Goal: Information Seeking & Learning: Learn about a topic

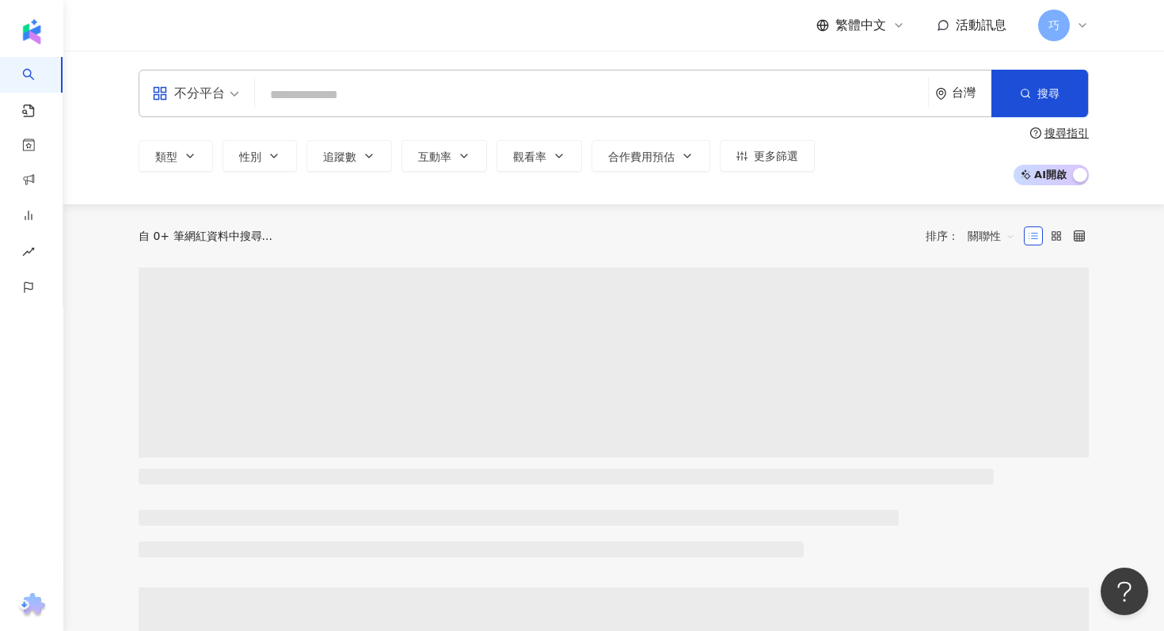
click at [448, 98] on input "search" at bounding box center [591, 95] width 660 height 30
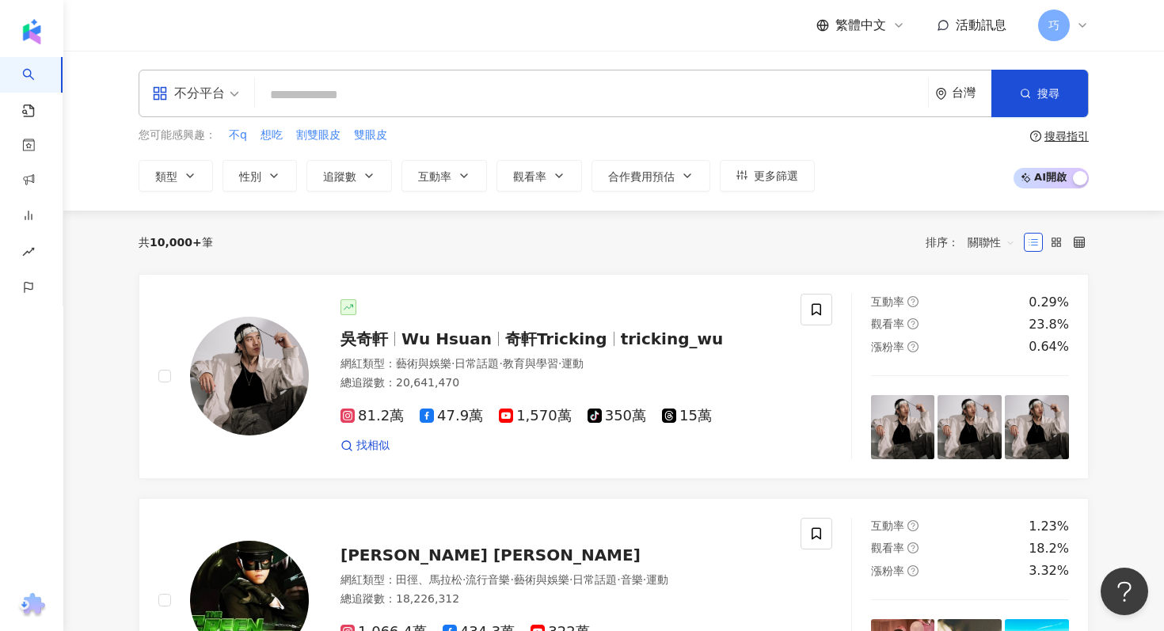
click at [360, 94] on input "search" at bounding box center [591, 95] width 660 height 30
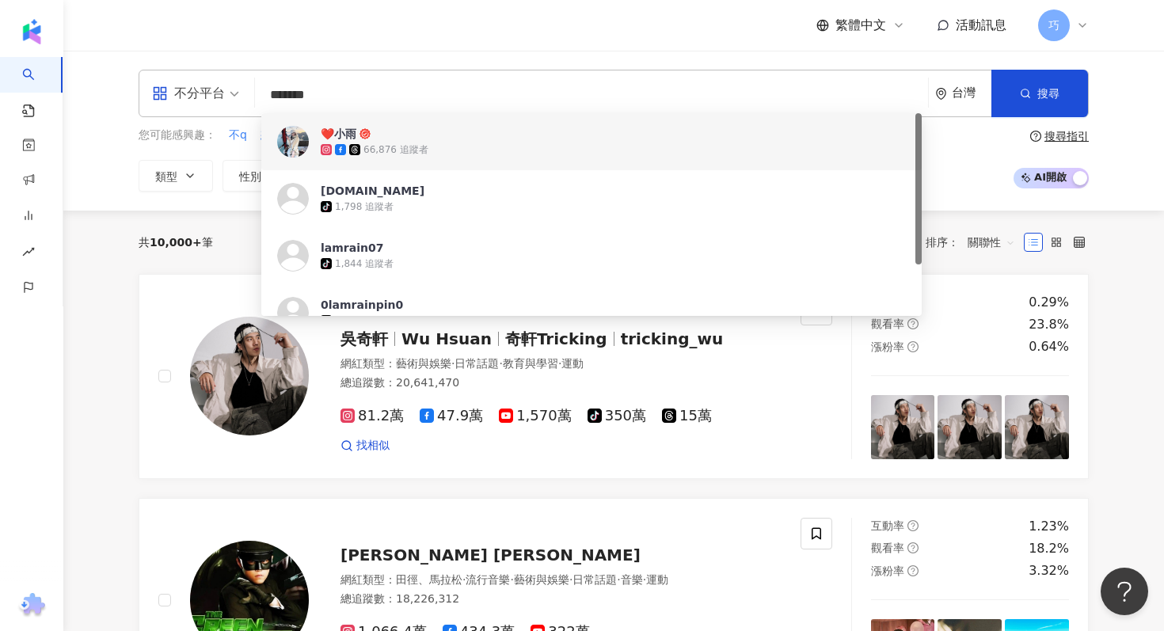
click at [409, 98] on input "*******" at bounding box center [591, 95] width 660 height 30
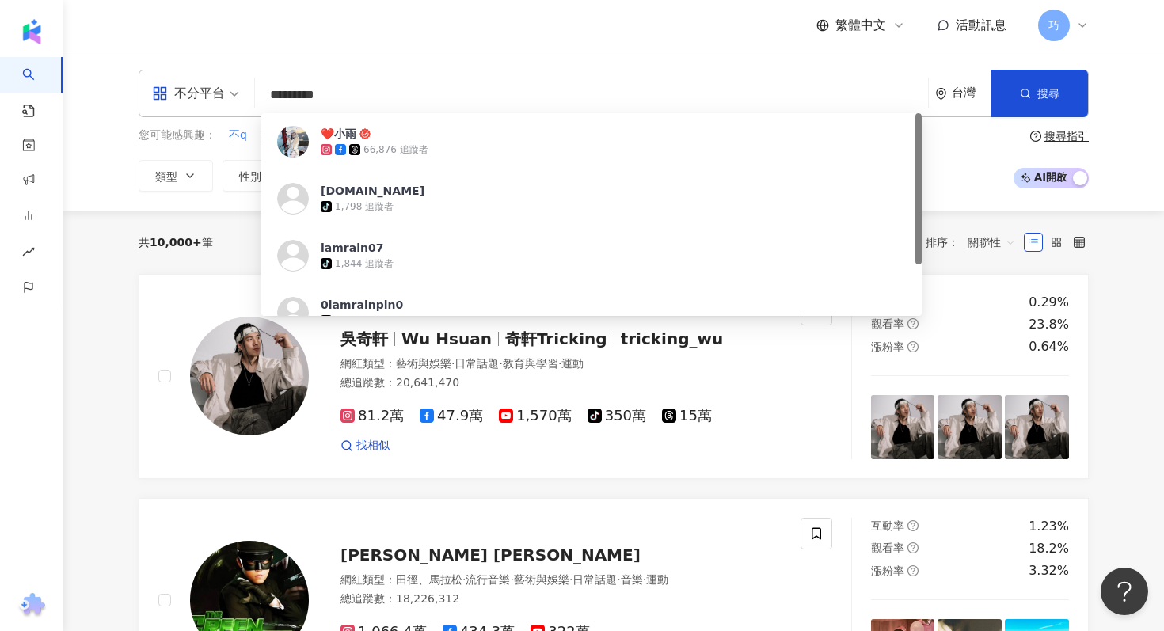
type input "**********"
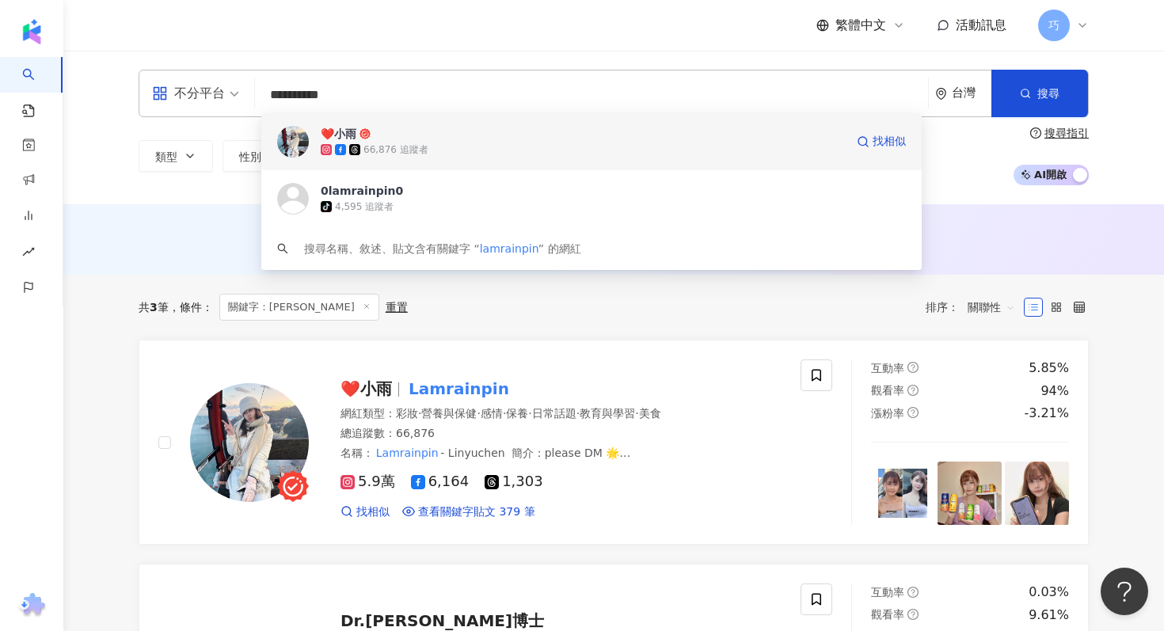
click at [418, 143] on div "66,876 追蹤者" at bounding box center [395, 149] width 65 height 13
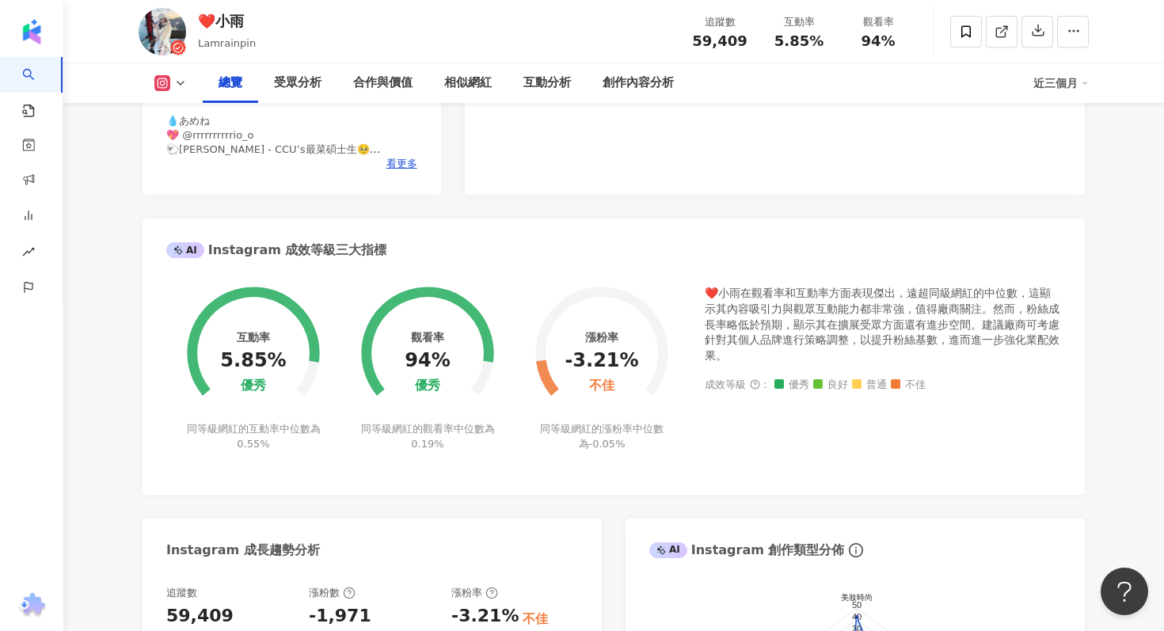
scroll to position [408, 0]
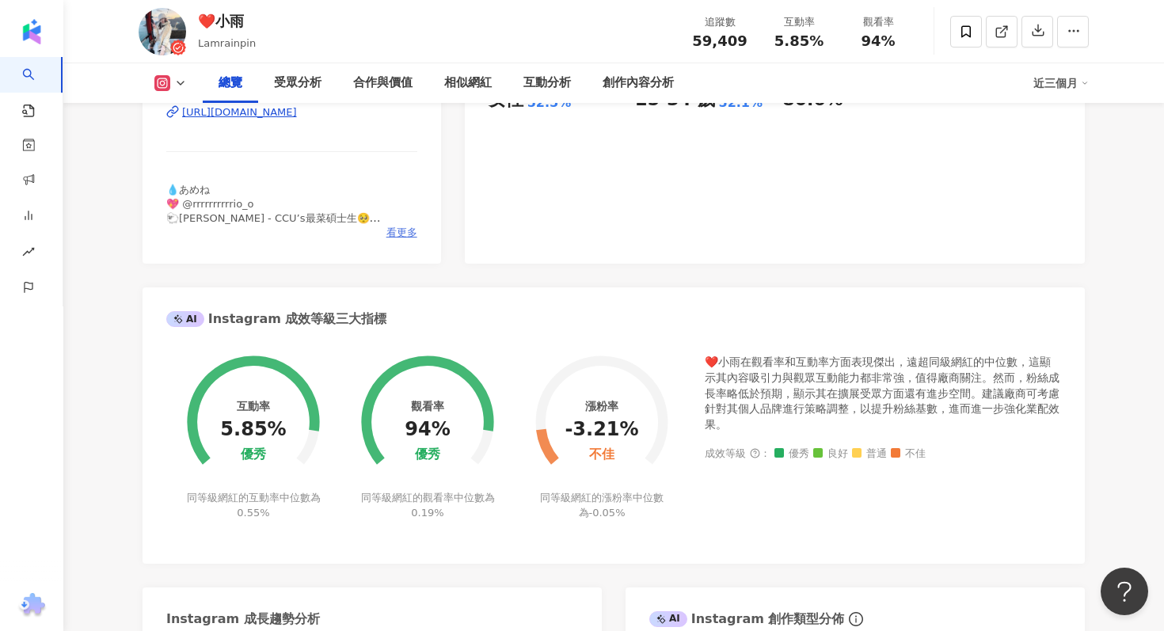
click at [397, 236] on span "看更多" at bounding box center [401, 233] width 31 height 14
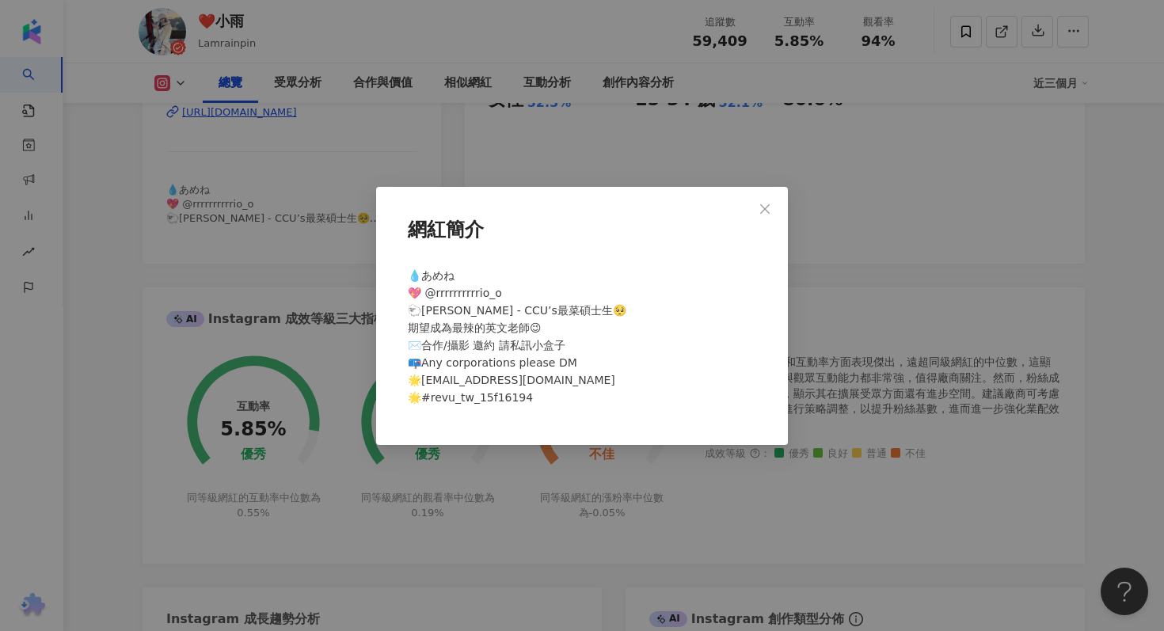
click at [278, 222] on div "網紅簡介 💧あめね 💖 @rrrrrrrrrrio_o 🐑[PERSON_NAME] - CCU’s最菜碩士生🥺 期望成為最辣的英文老師😉 ✉️合作/攝影 邀…" at bounding box center [582, 315] width 1164 height 631
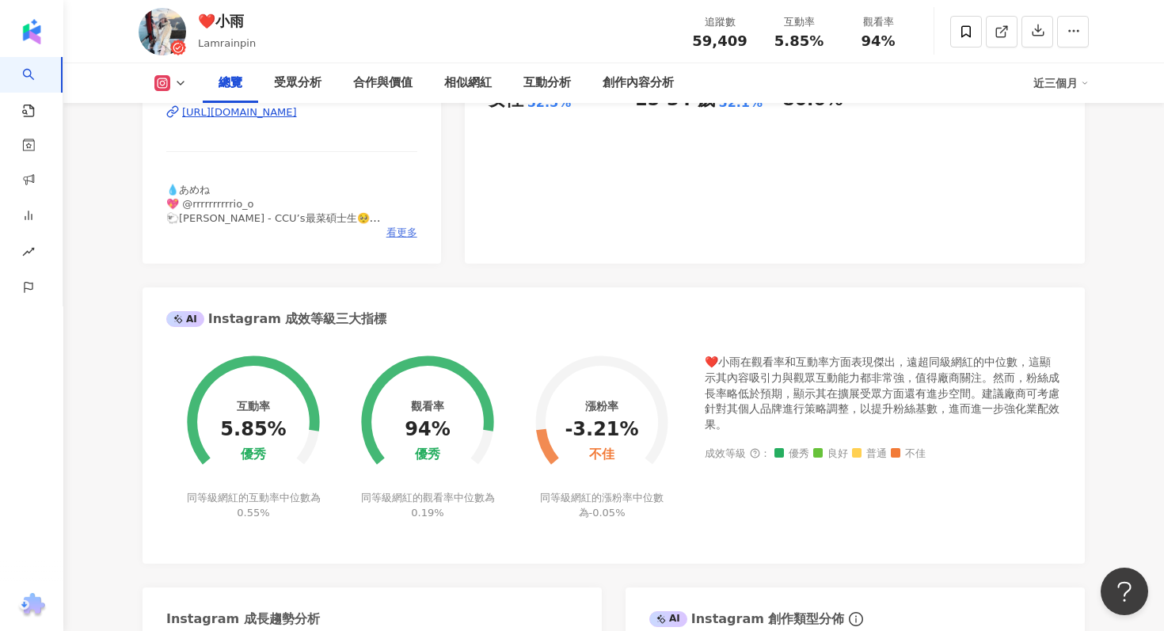
click at [404, 230] on span "看更多" at bounding box center [401, 233] width 31 height 14
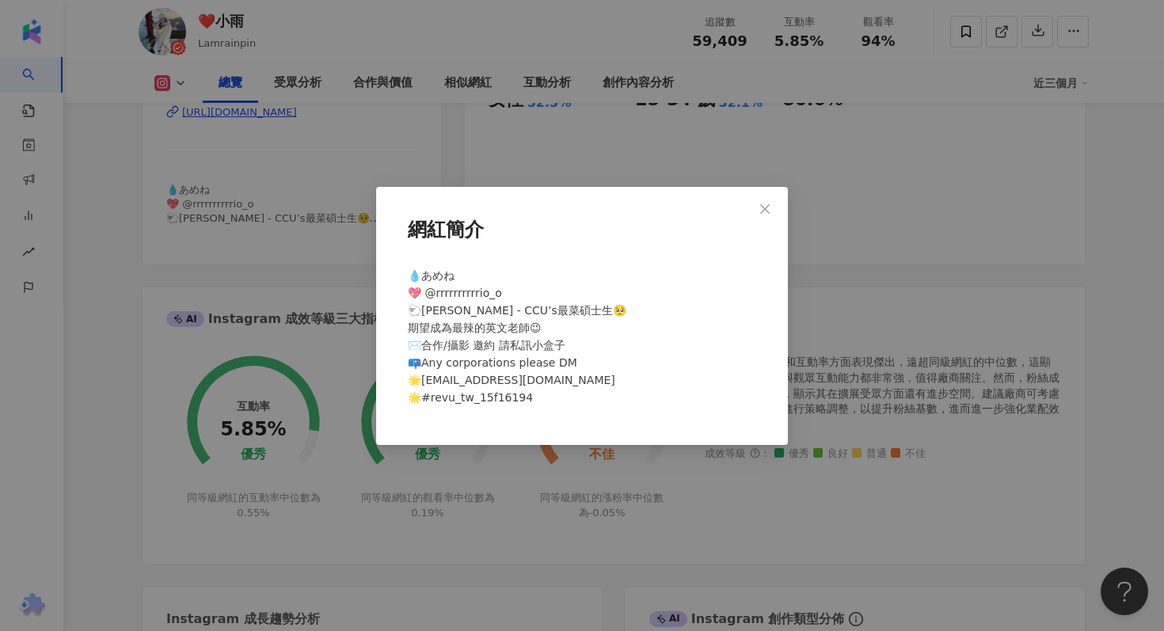
click at [842, 268] on div "網紅簡介 💧あめね 💖 @rrrrrrrrrrio_o 🐑[PERSON_NAME] - CCU’s最菜碩士生🥺 期望成為最辣的英文老師😉 ✉️合作/攝影 邀…" at bounding box center [582, 315] width 1164 height 631
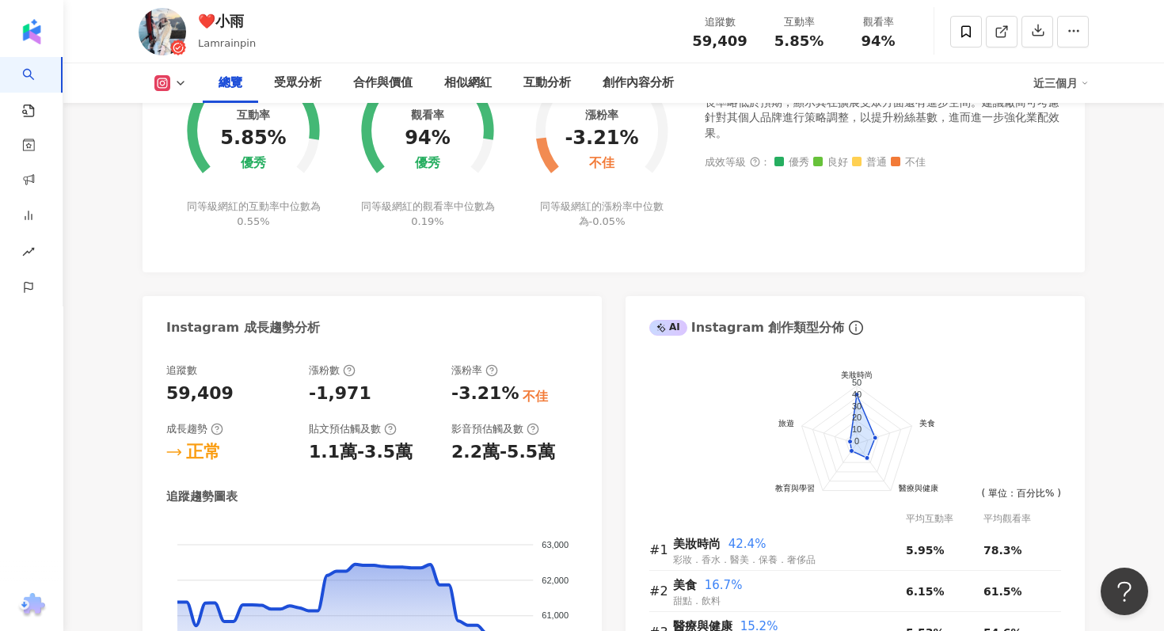
scroll to position [700, 0]
